Goal: Task Accomplishment & Management: Use online tool/utility

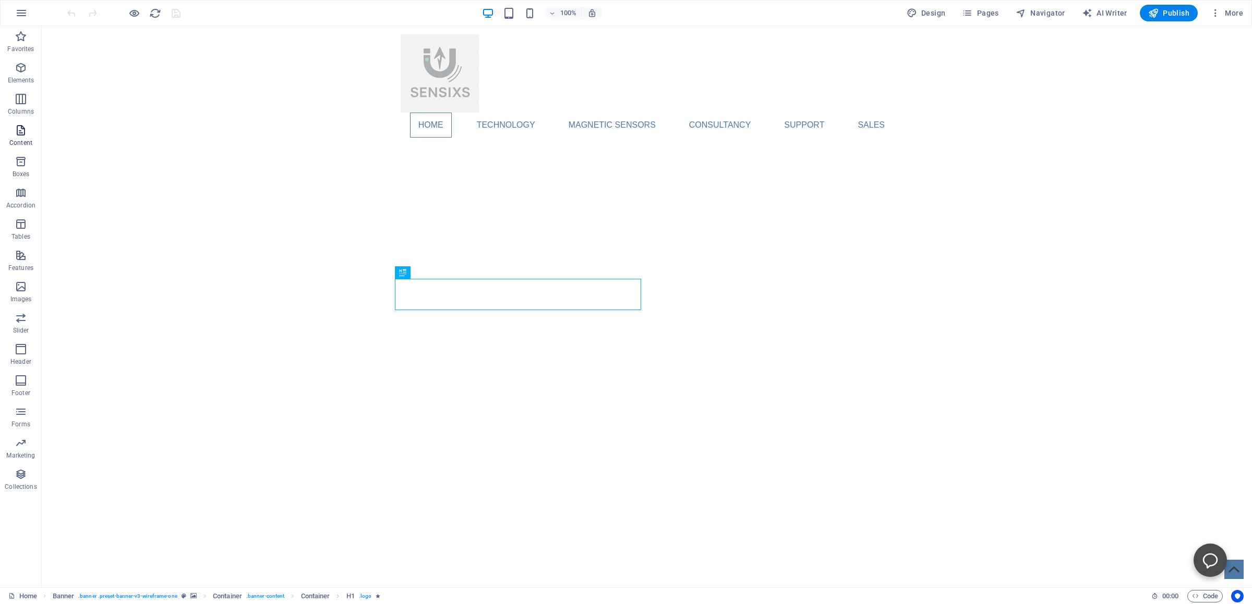
click at [18, 143] on p "Content" at bounding box center [20, 143] width 23 height 8
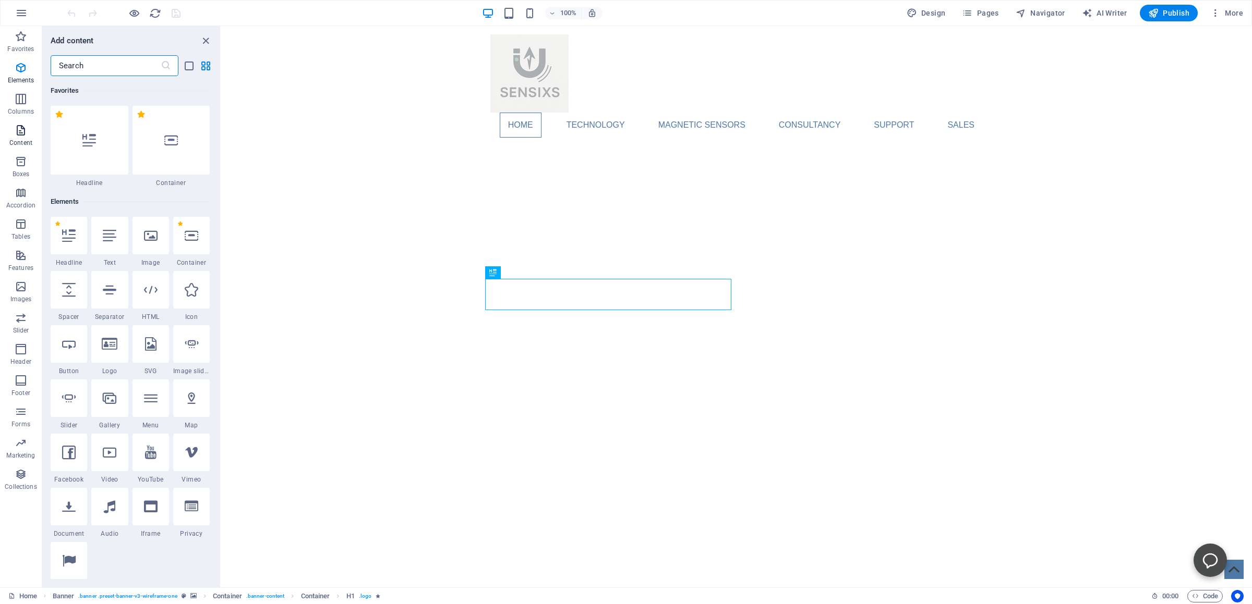
scroll to position [3193, 0]
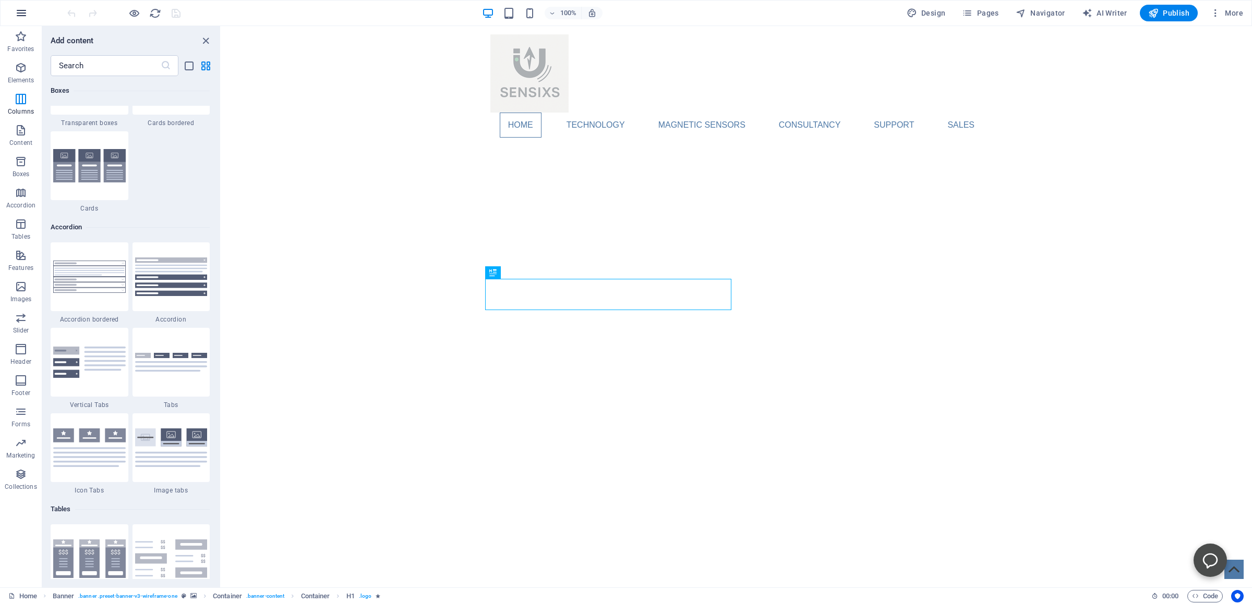
click at [21, 12] on icon "button" at bounding box center [21, 13] width 13 height 13
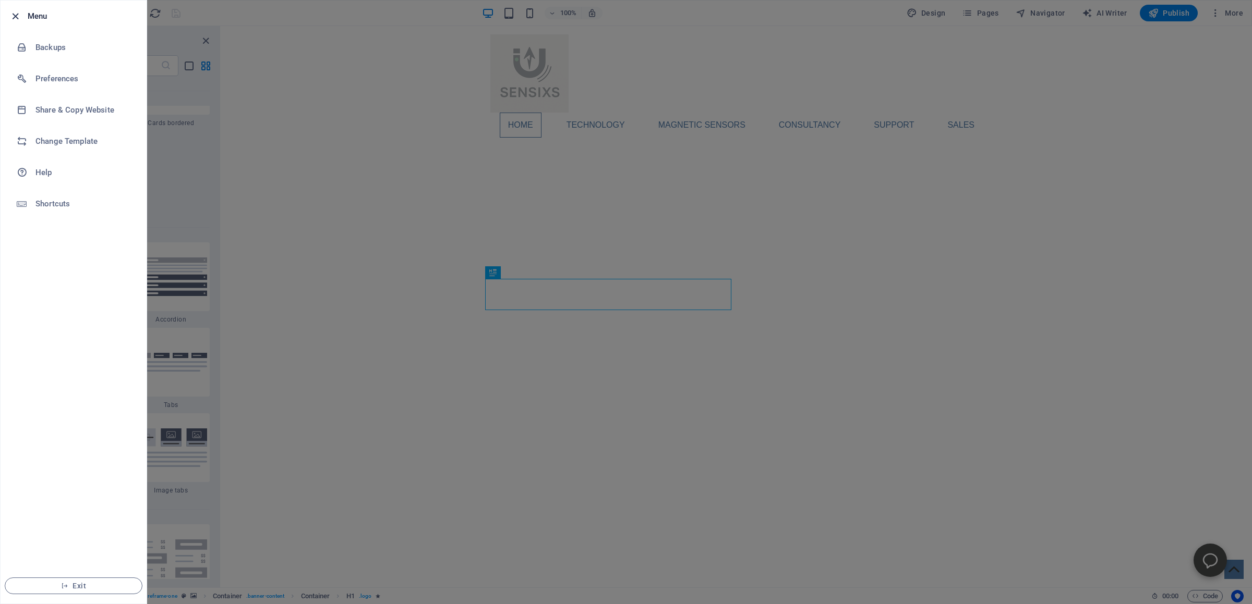
click at [14, 15] on icon "button" at bounding box center [15, 16] width 12 height 12
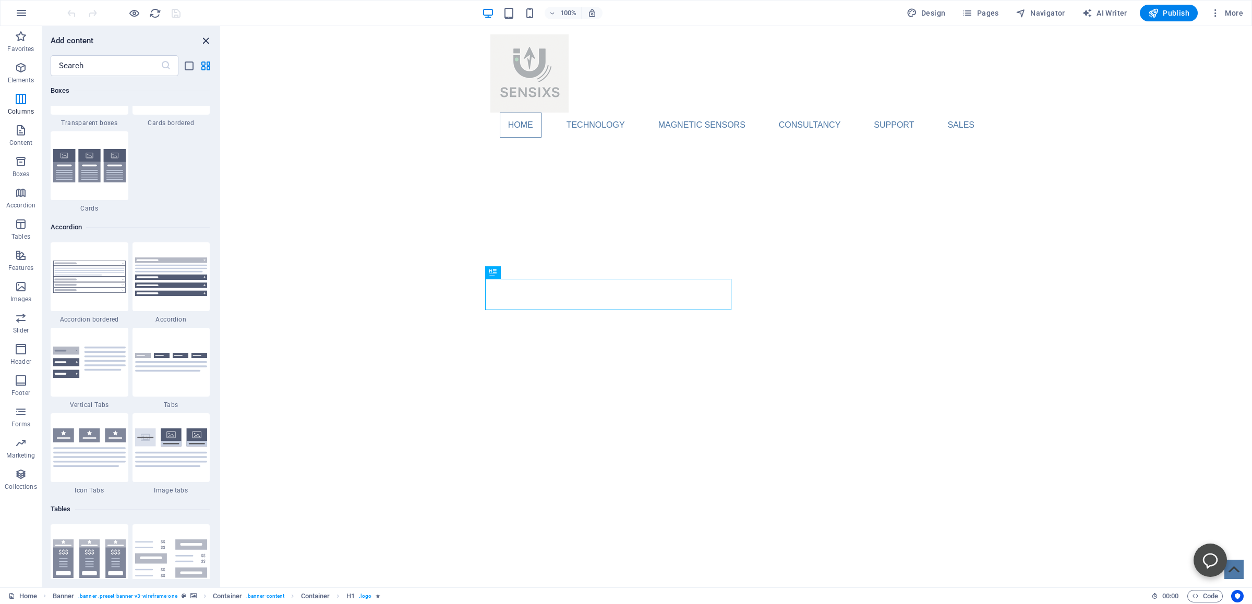
click at [203, 39] on icon "close panel" at bounding box center [206, 41] width 12 height 12
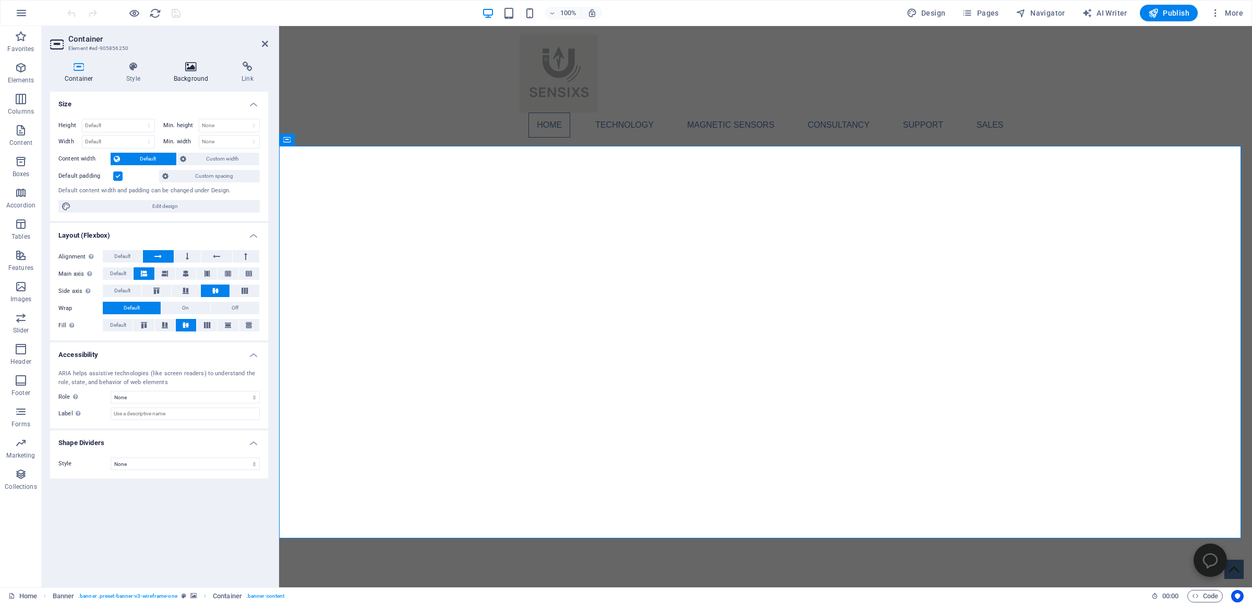
click at [204, 71] on icon at bounding box center [191, 67] width 64 height 10
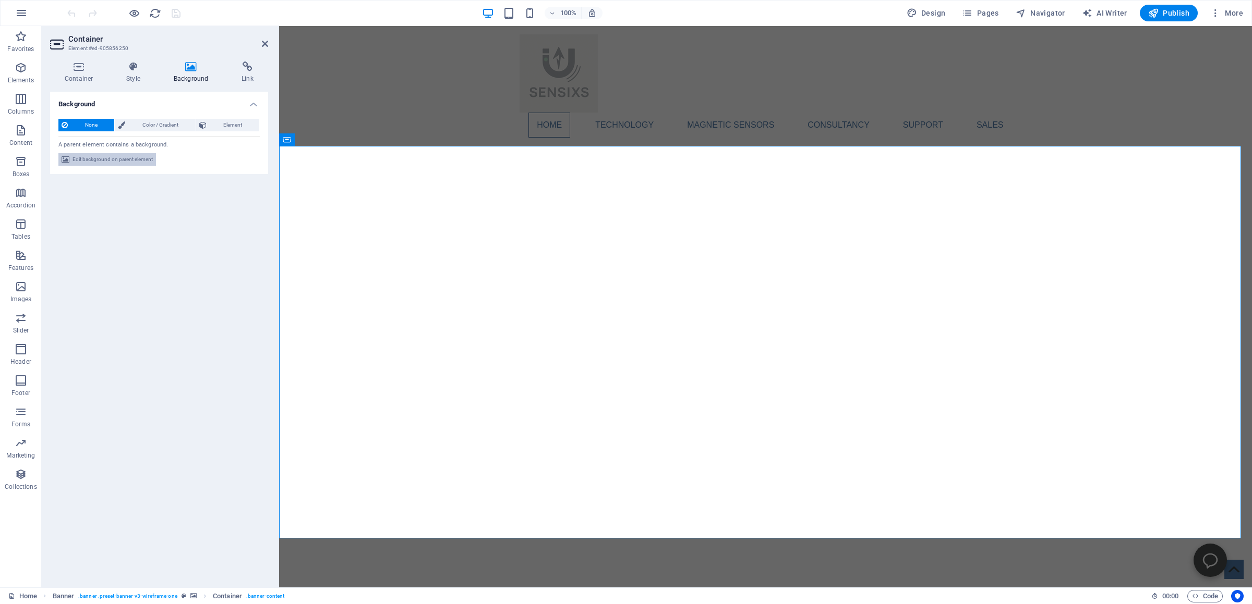
click at [105, 161] on span "Edit background on parent element" at bounding box center [112, 159] width 80 height 13
select select "ms"
select select "s"
select select "progressive"
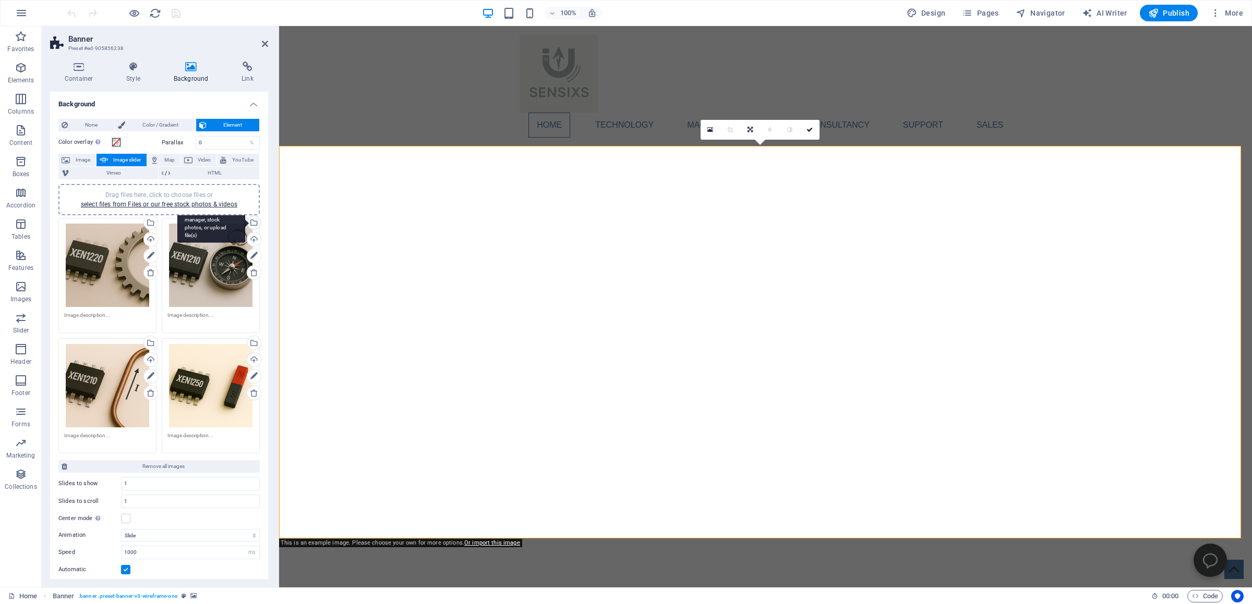
click at [245, 221] on div "Select files from the file manager, stock photos, or upload file(s)" at bounding box center [253, 224] width 16 height 16
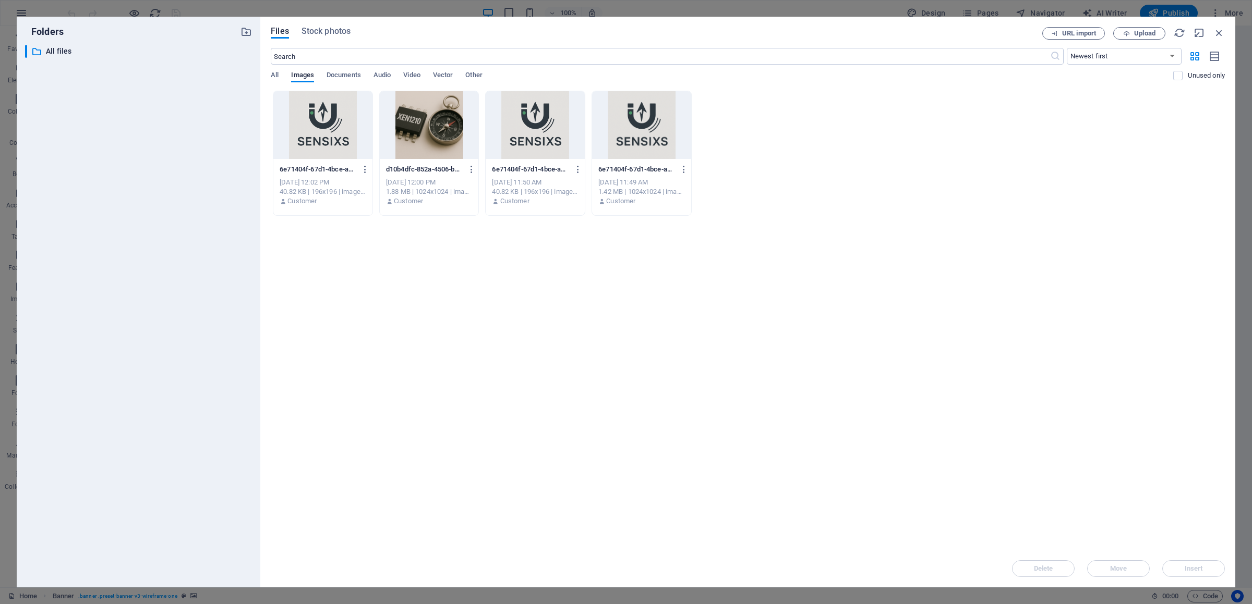
click at [322, 20] on div "Files Stock photos URL import Upload ​ Newest first Oldest first Name (A-Z) Nam…" at bounding box center [747, 302] width 975 height 571
drag, startPoint x: 1220, startPoint y: 34, endPoint x: 942, endPoint y: 9, distance: 278.5
click at [1220, 34] on icon "button" at bounding box center [1218, 32] width 11 height 11
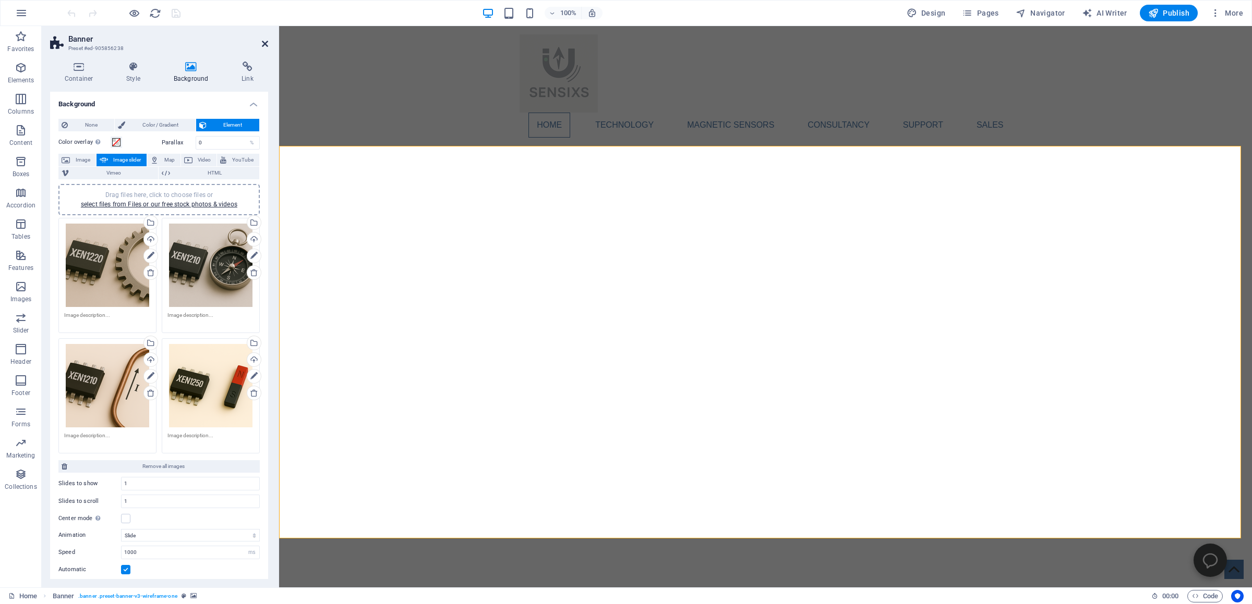
click at [263, 42] on icon at bounding box center [265, 44] width 6 height 8
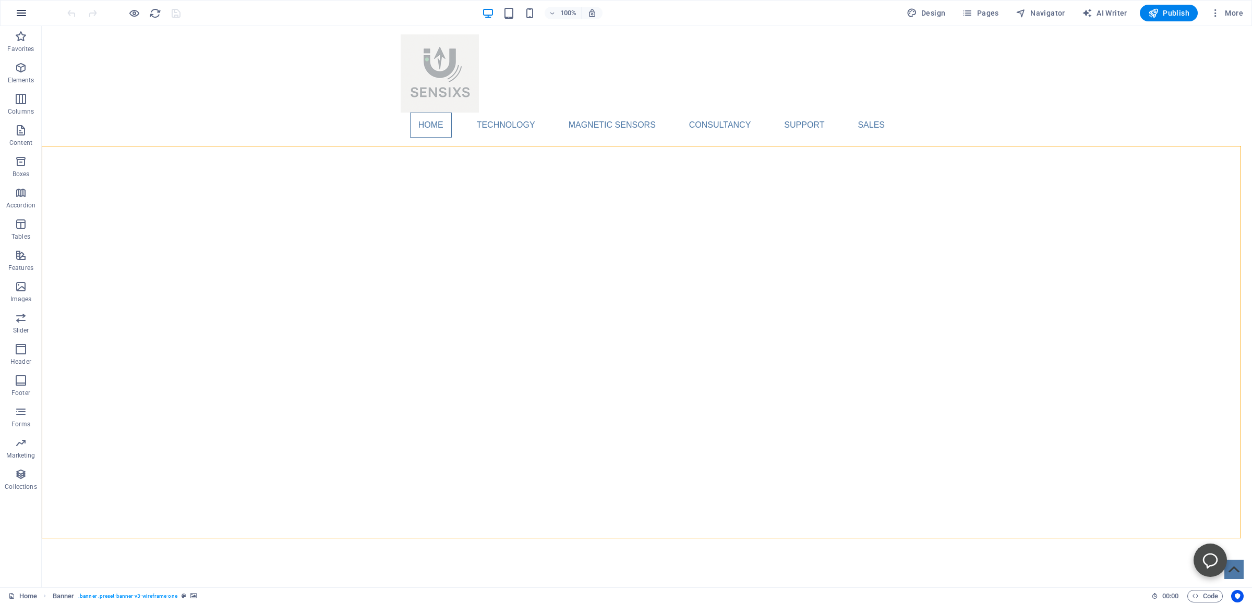
click at [29, 14] on button "button" at bounding box center [21, 13] width 25 height 25
